Goal: Find contact information: Find contact information

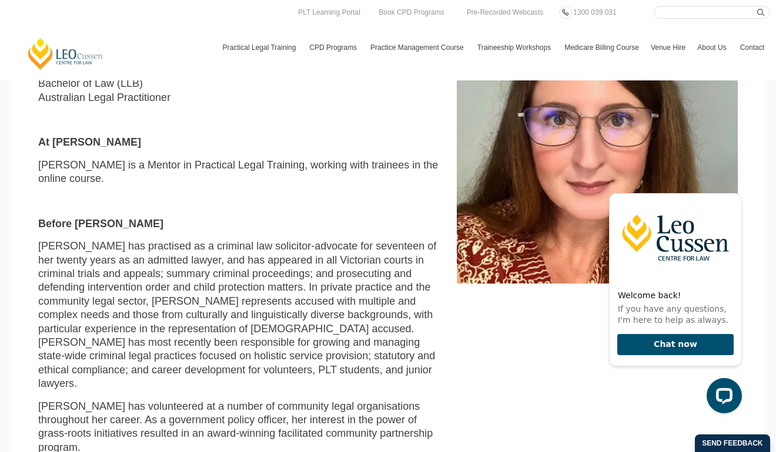
scroll to position [370, 0]
